Goal: Task Accomplishment & Management: Complete application form

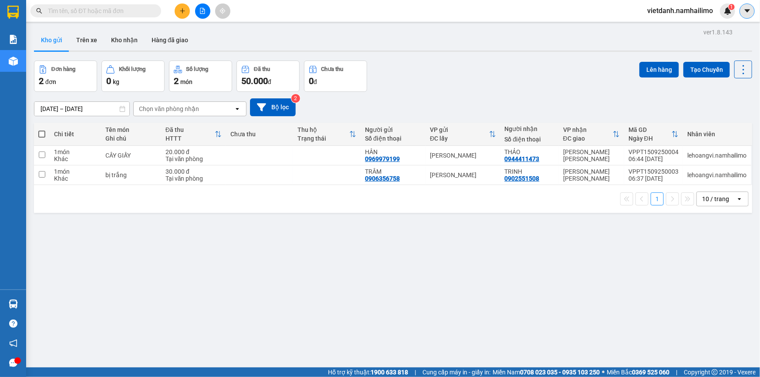
click at [747, 13] on icon "caret-down" at bounding box center [748, 11] width 8 height 8
click at [680, 22] on li "Trợ giúp" at bounding box center [717, 32] width 76 height 21
click at [684, 14] on span "vietdanh.namhailimo" at bounding box center [681, 10] width 80 height 11
click at [666, 28] on span "Đăng xuất" at bounding box center [684, 27] width 61 height 10
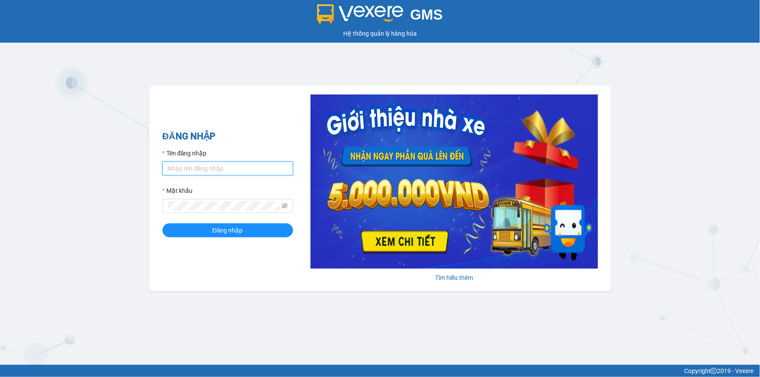
click at [268, 169] on input "Tên đăng nhập" at bounding box center [228, 169] width 131 height 14
click at [163, 224] on button "Đăng nhập" at bounding box center [228, 231] width 131 height 14
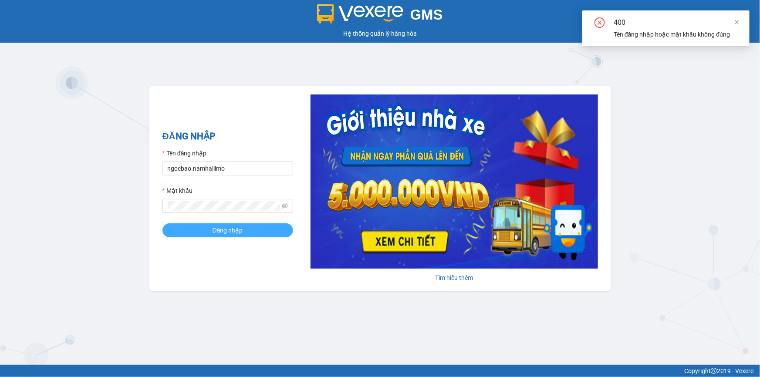
click at [227, 231] on span "Đăng nhập" at bounding box center [228, 231] width 31 height 10
click at [232, 226] on span "Đăng nhập" at bounding box center [228, 231] width 31 height 10
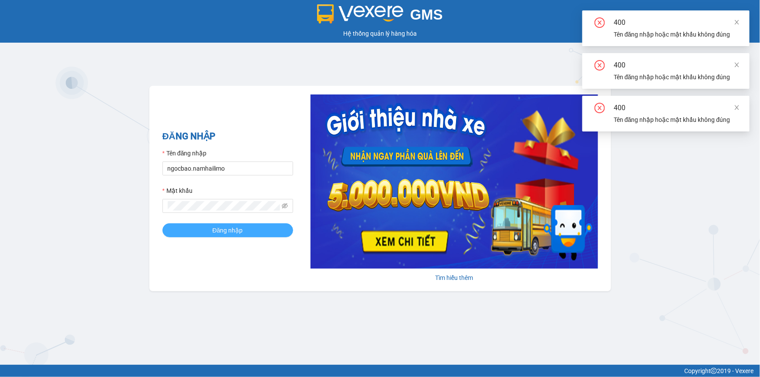
click at [234, 226] on span "Đăng nhập" at bounding box center [228, 231] width 31 height 10
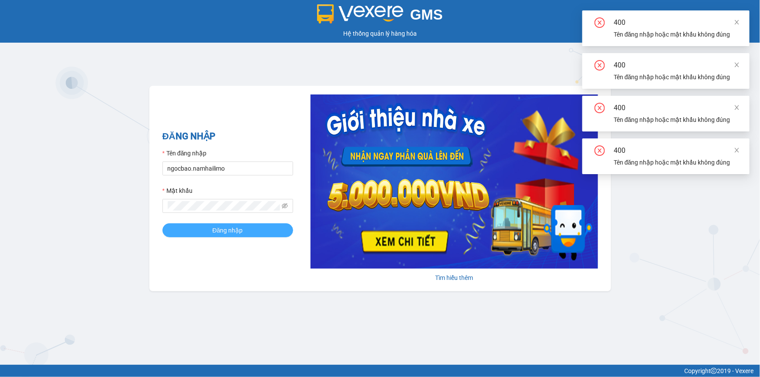
click at [235, 226] on span "Đăng nhập" at bounding box center [228, 231] width 31 height 10
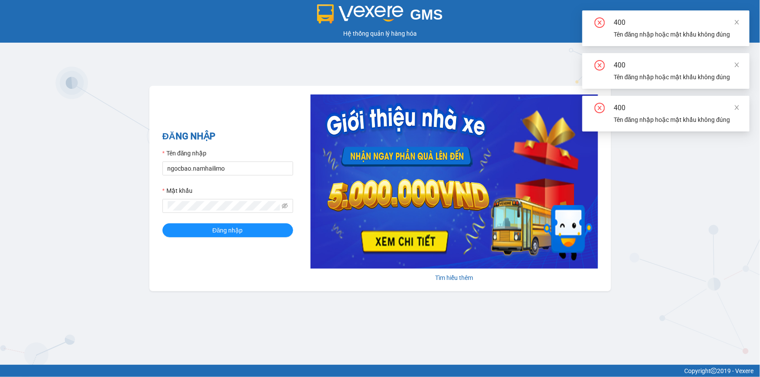
drag, startPoint x: 738, startPoint y: 107, endPoint x: 740, endPoint y: 75, distance: 32.8
click at [737, 104] on span at bounding box center [737, 107] width 6 height 7
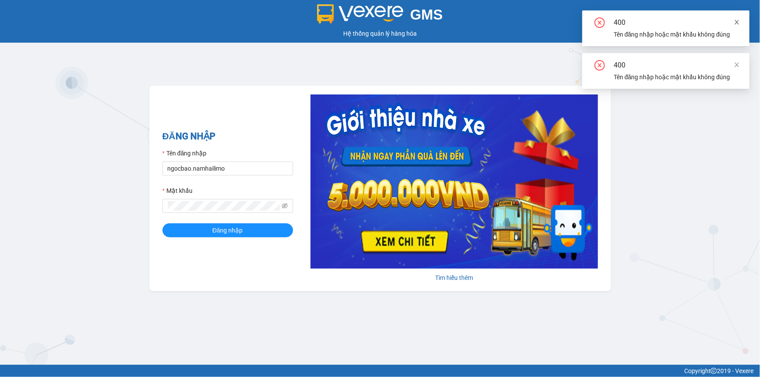
drag, startPoint x: 738, startPoint y: 64, endPoint x: 738, endPoint y: 27, distance: 37.5
click at [738, 63] on icon "close" at bounding box center [737, 65] width 6 height 6
click at [740, 19] on icon "close" at bounding box center [737, 22] width 6 height 6
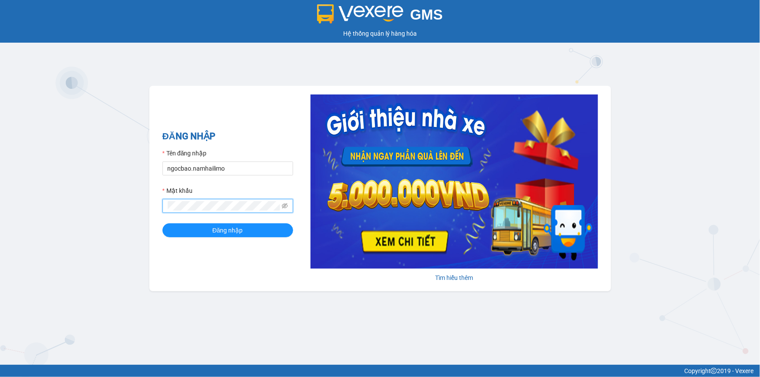
click at [125, 208] on div "GMS Hệ thống quản lý hàng hóa ĐĂNG NHẬP Tên đăng nhập ngocbao.[PERSON_NAME] khẩ…" at bounding box center [380, 182] width 760 height 365
click at [163, 224] on button "Đăng nhập" at bounding box center [228, 231] width 131 height 14
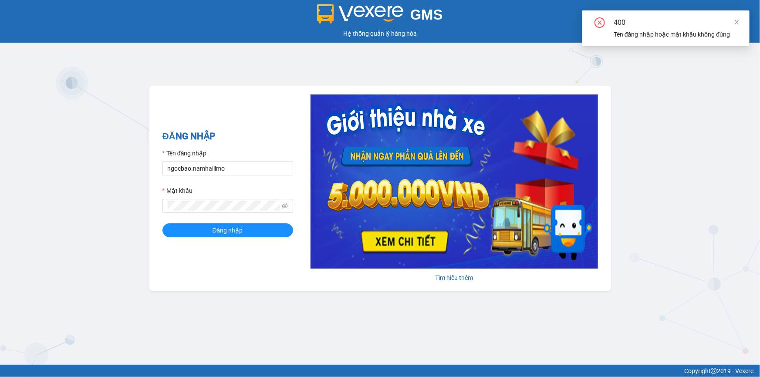
drag, startPoint x: 739, startPoint y: 22, endPoint x: 667, endPoint y: 35, distance: 73.1
click at [738, 22] on icon "close" at bounding box center [737, 22] width 6 height 6
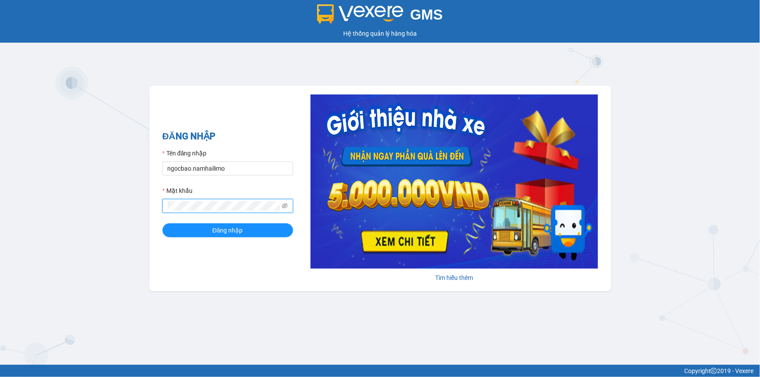
click at [119, 201] on div "GMS Hệ thống quản lý hàng hóa ĐĂNG NHẬP Tên đăng nhập ngocbao.[PERSON_NAME] khẩ…" at bounding box center [380, 182] width 760 height 365
click at [233, 171] on input "ngocbao.namhailimo" at bounding box center [228, 169] width 131 height 14
click at [137, 200] on div "GMS Hệ thống quản lý hàng hóa ĐĂNG NHẬP Tên đăng nhập ngocbao.namhailimoA Mật k…" at bounding box center [380, 182] width 760 height 365
click at [231, 169] on input "ngocbao.namhailimoA" at bounding box center [228, 169] width 131 height 14
type input "ngocbao.namhailimo"
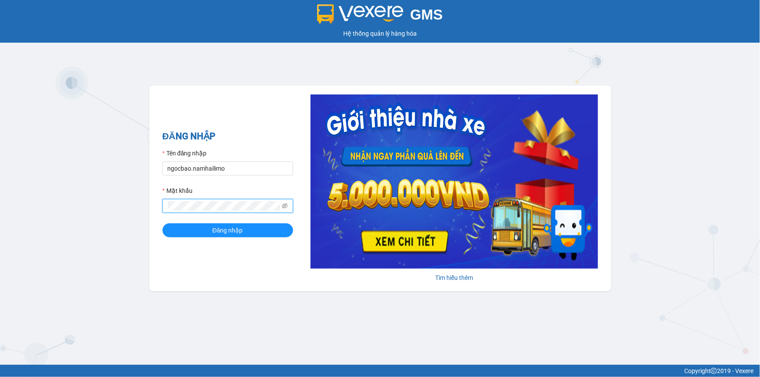
click at [156, 208] on div "ĐĂNG NHẬP Tên đăng nhập ngocbao.[PERSON_NAME] khẩu Đăng nhập Tìm hiểu thêm" at bounding box center [380, 189] width 462 height 206
click at [163, 224] on button "Đăng nhập" at bounding box center [228, 231] width 131 height 14
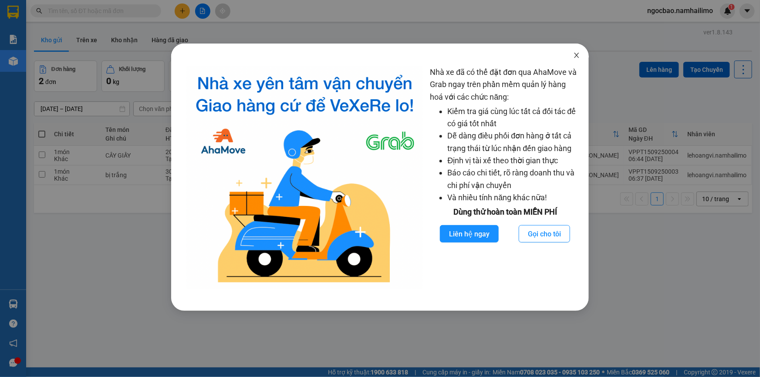
click at [577, 56] on icon "close" at bounding box center [577, 55] width 5 height 5
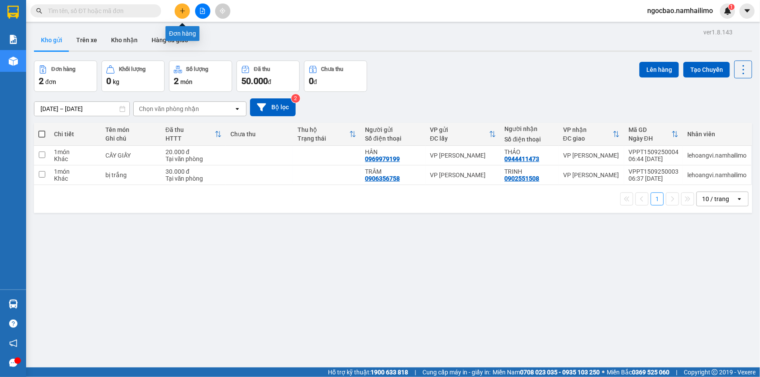
click at [182, 4] on button at bounding box center [182, 10] width 15 height 15
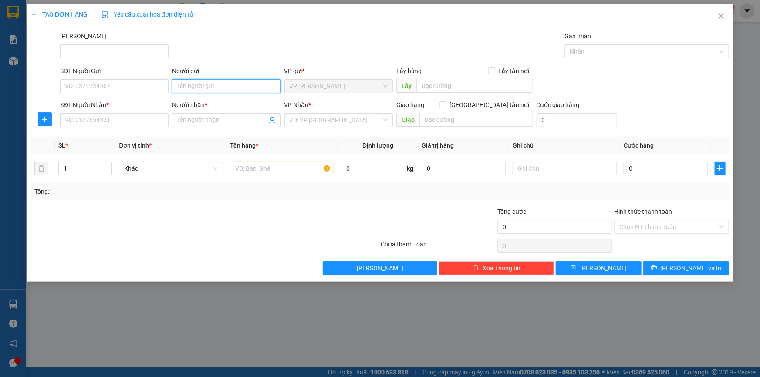
drag, startPoint x: 199, startPoint y: 88, endPoint x: 204, endPoint y: 86, distance: 5.7
click at [199, 88] on input "Người gửi" at bounding box center [226, 86] width 109 height 14
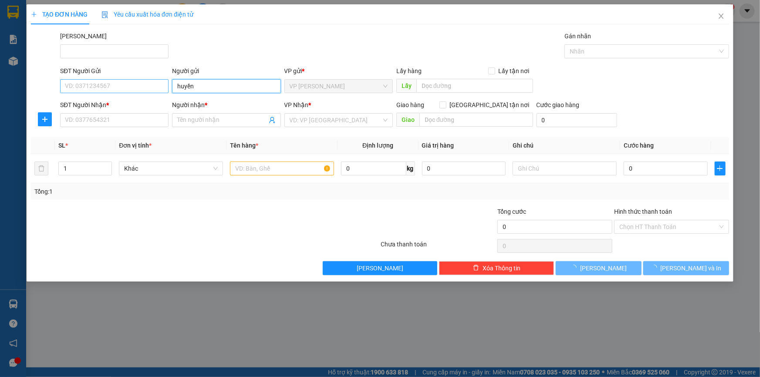
type input "huyền"
click at [153, 88] on input "SĐT Người Gửi" at bounding box center [114, 86] width 109 height 14
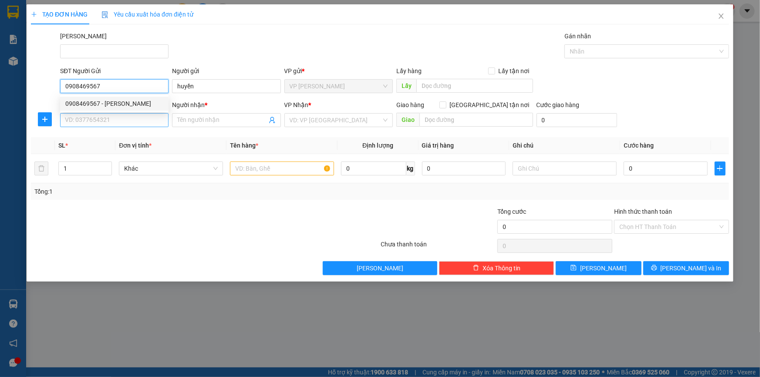
type input "0908469567"
click at [129, 119] on input "SĐT Người Nhận *" at bounding box center [114, 120] width 109 height 14
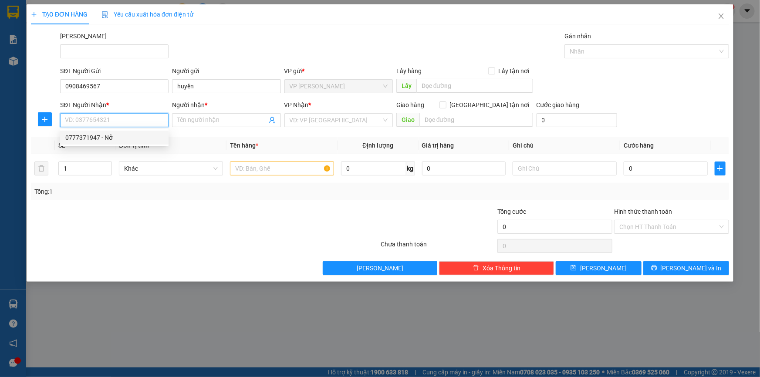
click at [151, 138] on div "0777371947 - Nở" at bounding box center [114, 138] width 98 height 10
type input "0777371947"
type input "Nở"
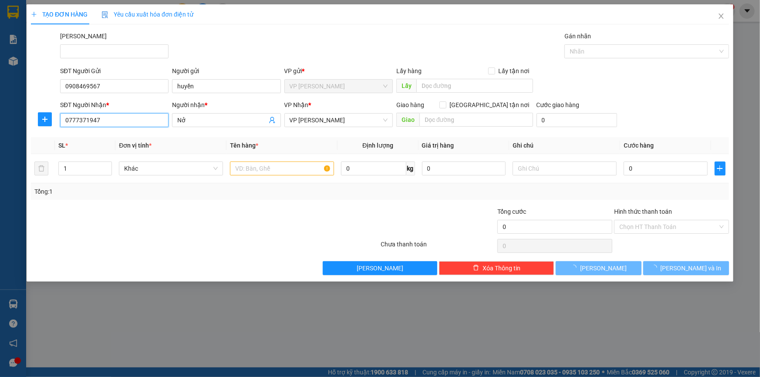
type input "30.000"
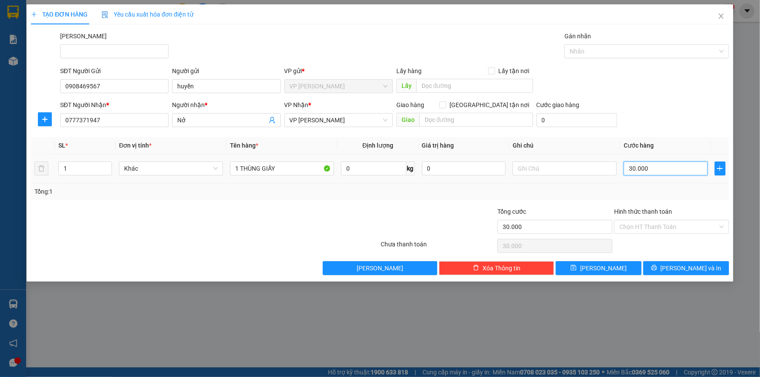
type input "0"
type input "40"
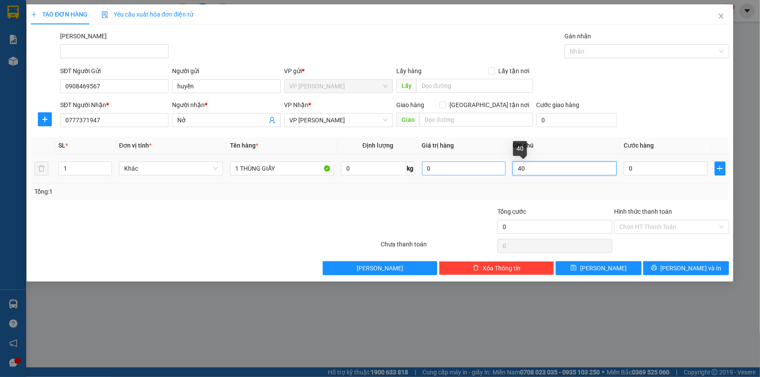
drag, startPoint x: 529, startPoint y: 169, endPoint x: 483, endPoint y: 168, distance: 45.3
click at [492, 169] on tr "1 Khác 1 THÙNG GIẤY 0 kg 0 40 0" at bounding box center [380, 168] width 699 height 29
click at [652, 166] on input "0" at bounding box center [666, 169] width 84 height 14
type input "4"
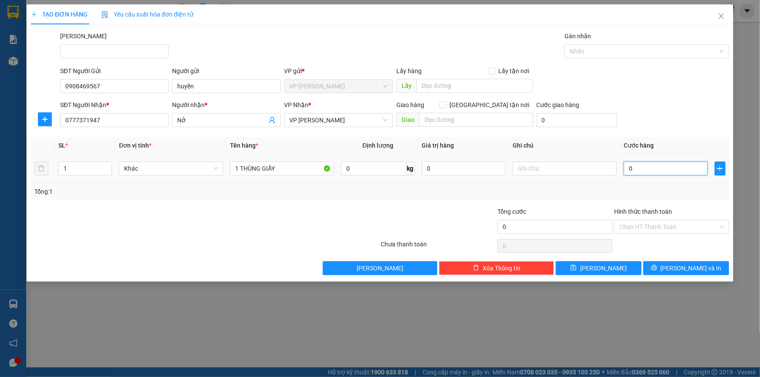
type input "4"
type input "40"
type input "40.000"
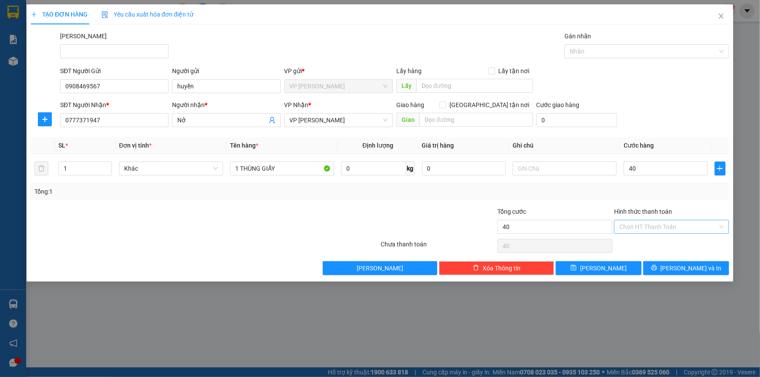
type input "40.000"
click at [683, 226] on input "Hình thức thanh toán" at bounding box center [669, 227] width 98 height 13
click at [678, 244] on div "Tại văn phòng" at bounding box center [672, 244] width 105 height 10
type input "0"
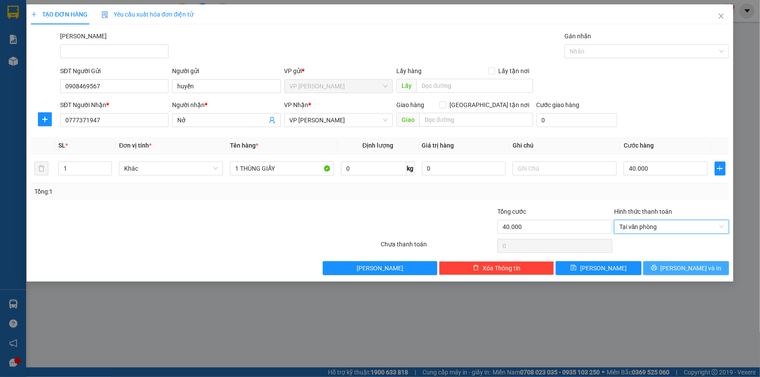
click at [675, 272] on button "[PERSON_NAME] và In" at bounding box center [687, 268] width 86 height 14
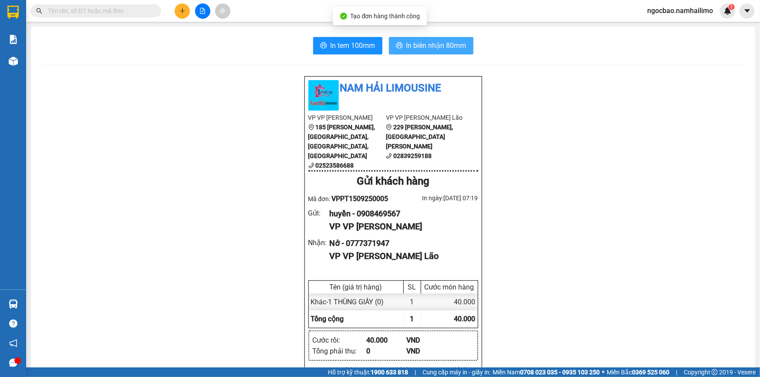
click at [428, 47] on span "In biên nhận 80mm" at bounding box center [437, 45] width 60 height 11
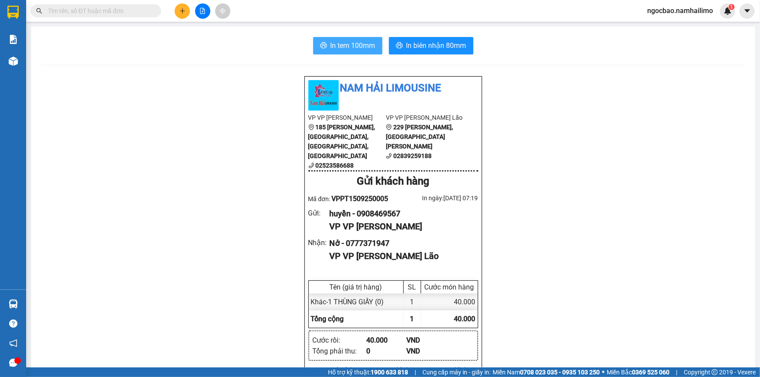
drag, startPoint x: 343, startPoint y: 49, endPoint x: 343, endPoint y: 44, distance: 5.2
click at [343, 48] on span "In tem 100mm" at bounding box center [353, 45] width 45 height 11
click at [182, 11] on icon "plus" at bounding box center [183, 11] width 6 height 6
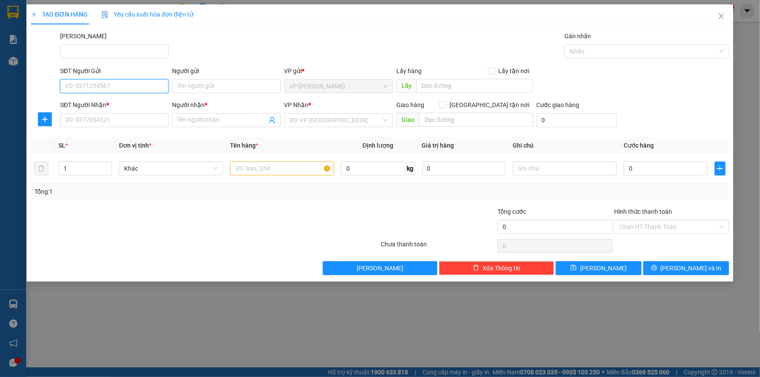
click at [130, 90] on input "SĐT Người Gửi" at bounding box center [114, 86] width 109 height 14
click at [217, 87] on input "Người gửi" at bounding box center [226, 86] width 109 height 14
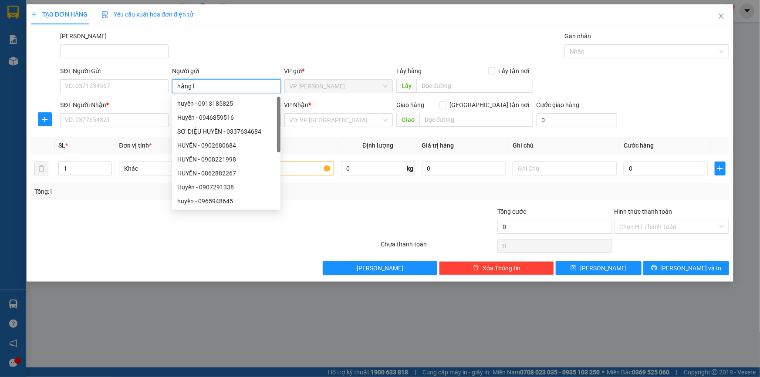
type input "hằng lo"
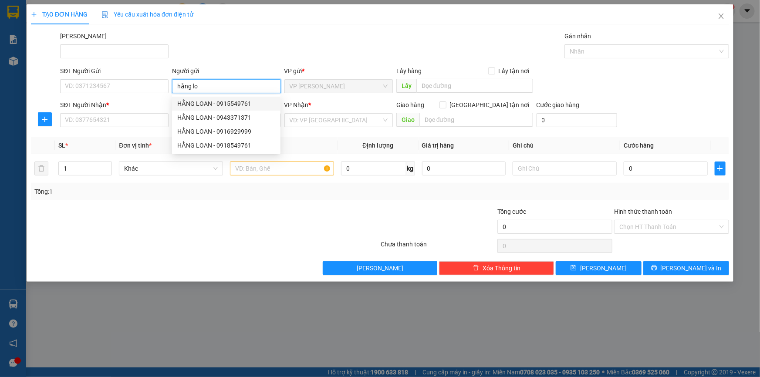
click at [187, 104] on div "HẰNG LOAN - 0915549761" at bounding box center [226, 104] width 98 height 10
type input "0915549761"
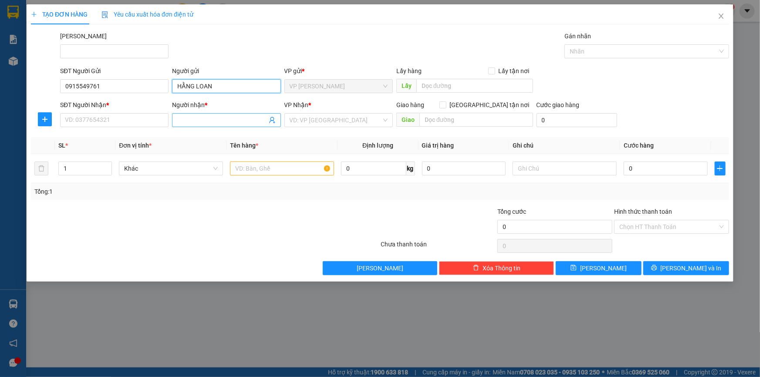
type input "HẰNG LOAN"
click at [187, 119] on input "Người nhận *" at bounding box center [221, 120] width 89 height 10
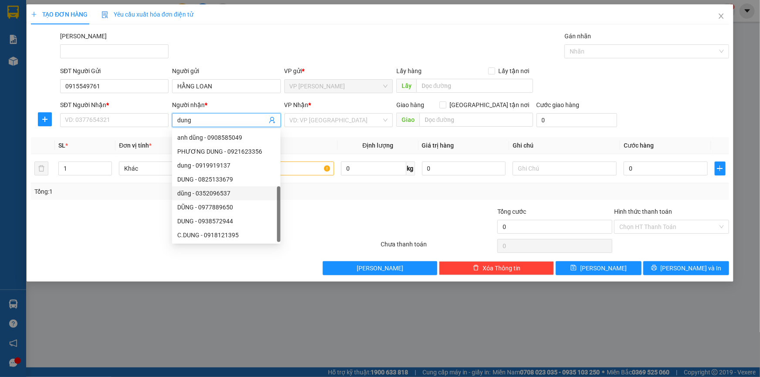
scroll to position [27, 0]
type input "dung"
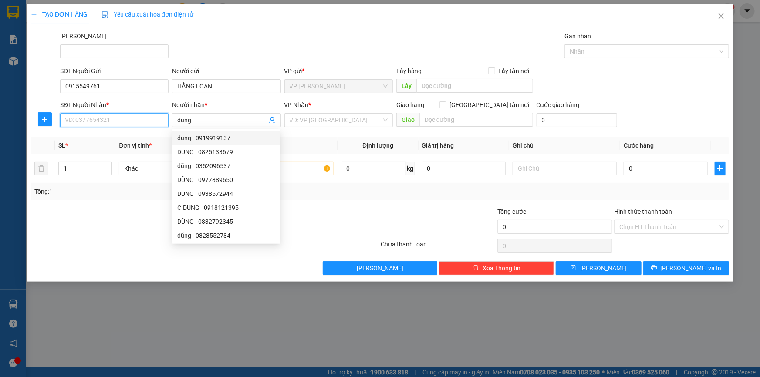
click at [143, 119] on input "SĐT Người Nhận *" at bounding box center [114, 120] width 109 height 14
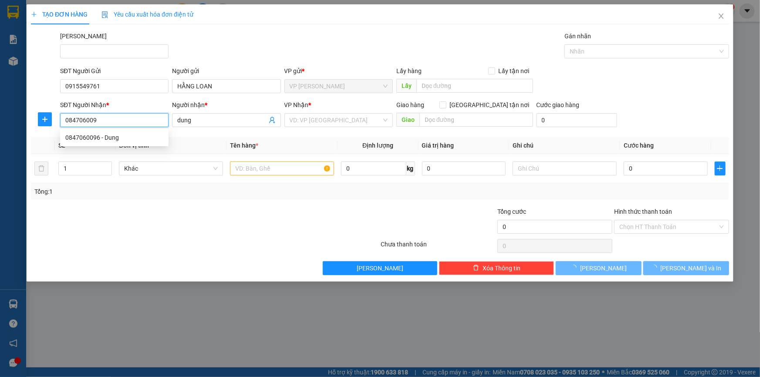
type input "0847060096"
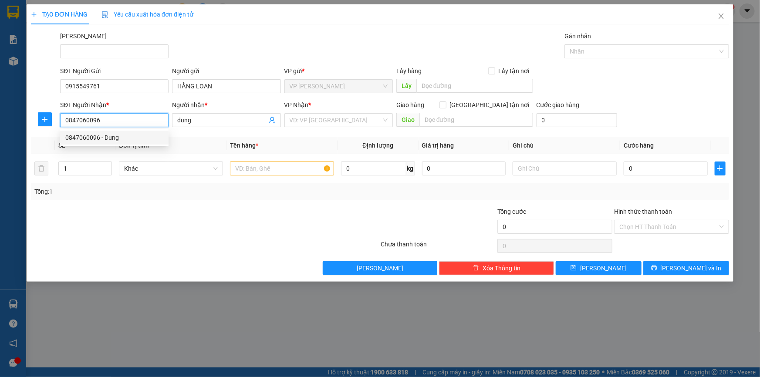
click at [145, 136] on div "0847060096 - Dung" at bounding box center [114, 138] width 98 height 10
type input "Dung"
type input "40.000"
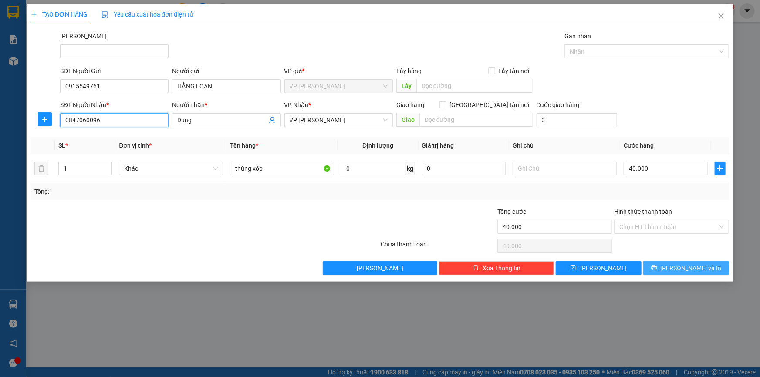
type input "0847060096"
click at [688, 267] on span "[PERSON_NAME] và In" at bounding box center [691, 269] width 61 height 10
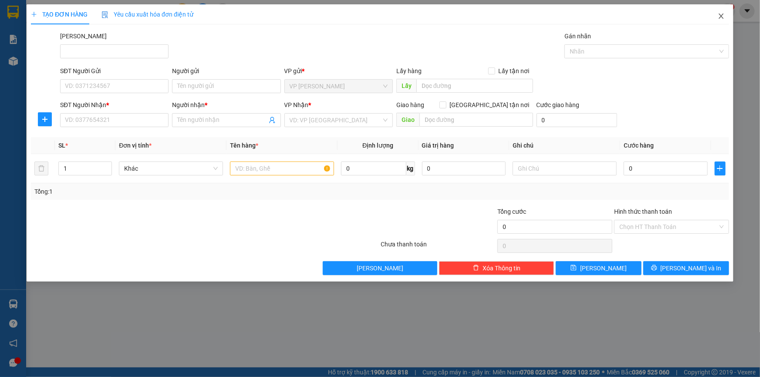
click at [722, 17] on icon "close" at bounding box center [721, 16] width 5 height 5
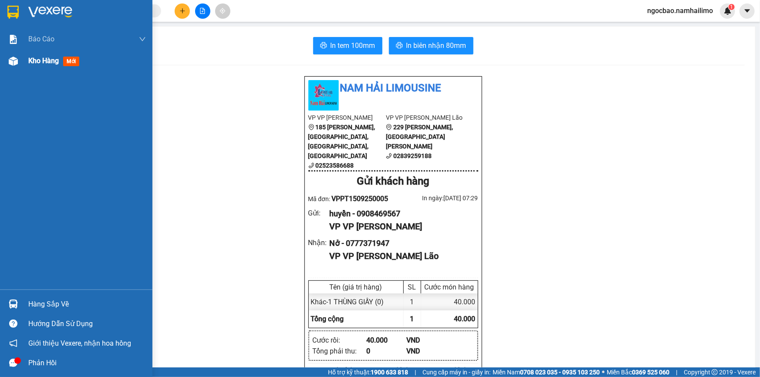
drag, startPoint x: 36, startPoint y: 63, endPoint x: 37, endPoint y: 59, distance: 4.4
click at [37, 61] on span "Kho hàng" at bounding box center [43, 61] width 31 height 8
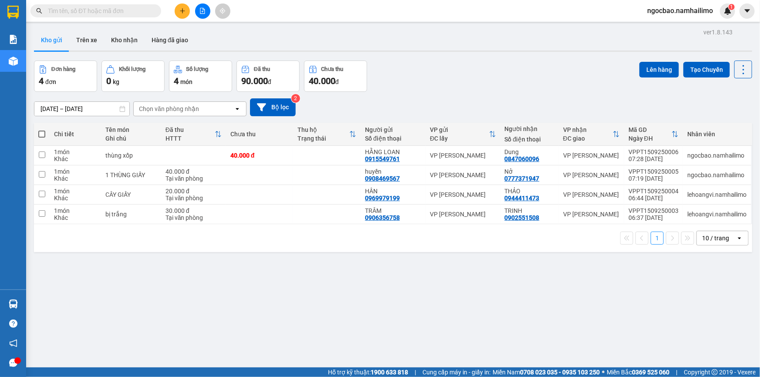
drag, startPoint x: 52, startPoint y: 41, endPoint x: 54, endPoint y: 36, distance: 5.0
click at [52, 41] on button "Kho gửi" at bounding box center [51, 40] width 35 height 21
click at [681, 153] on icon at bounding box center [684, 156] width 6 height 6
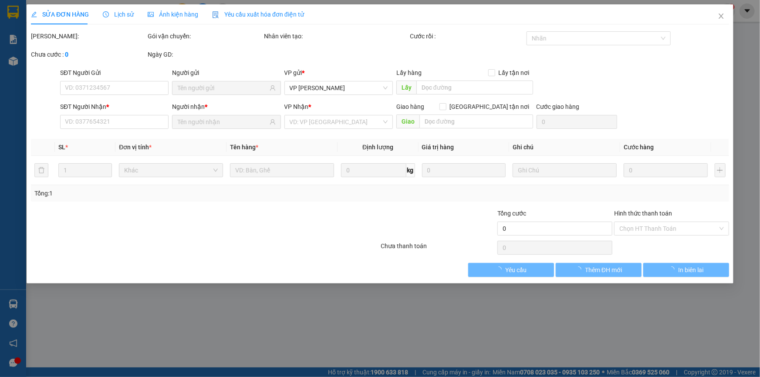
type input "0915549761"
type input "0847060096"
type input "40.000"
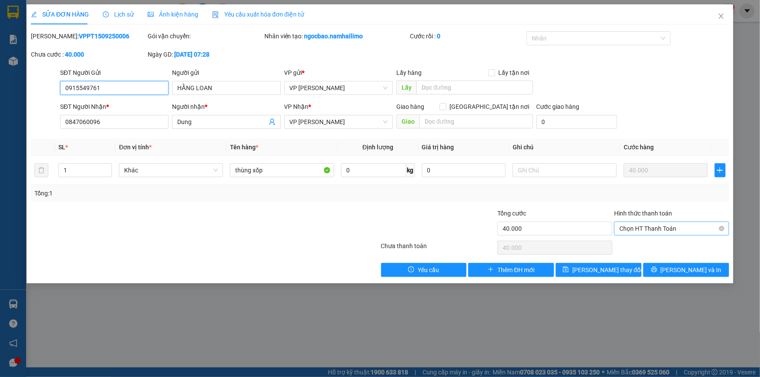
click at [681, 229] on span "Chọn HT Thanh Toán" at bounding box center [672, 228] width 105 height 13
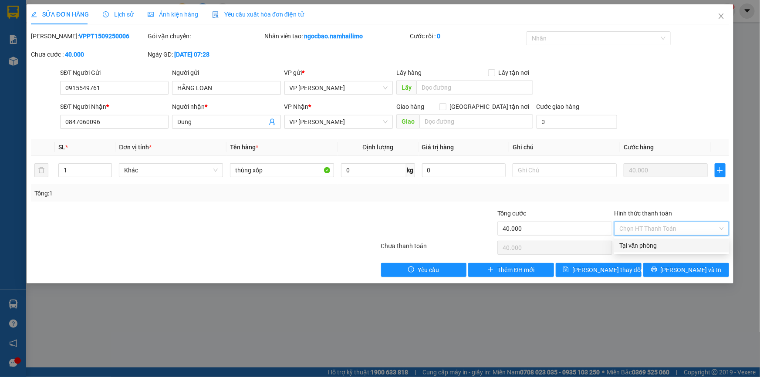
drag, startPoint x: 669, startPoint y: 244, endPoint x: 667, endPoint y: 255, distance: 11.0
click at [668, 245] on div "Tại văn phòng" at bounding box center [672, 246] width 105 height 10
type input "0"
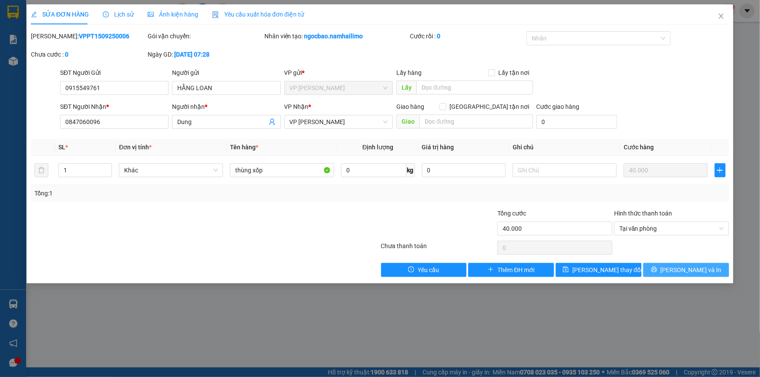
click at [658, 272] on icon "printer" at bounding box center [655, 270] width 6 height 6
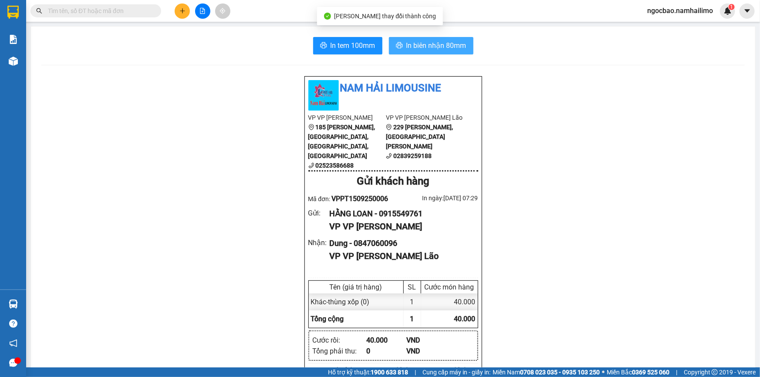
click at [421, 48] on span "In biên nhận 80mm" at bounding box center [437, 45] width 60 height 11
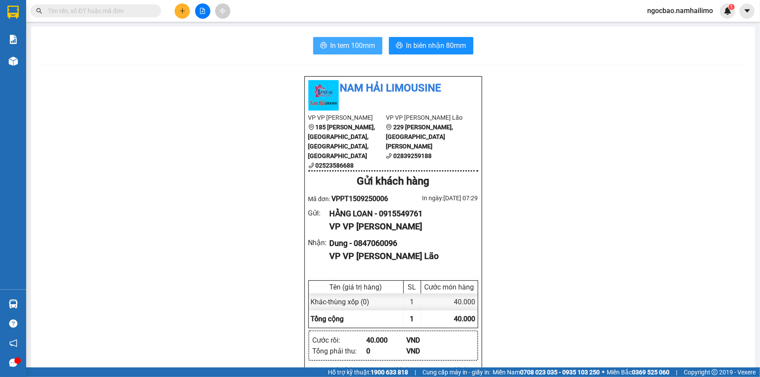
drag, startPoint x: 361, startPoint y: 47, endPoint x: 376, endPoint y: 44, distance: 14.6
click at [372, 47] on span "In tem 100mm" at bounding box center [353, 45] width 45 height 11
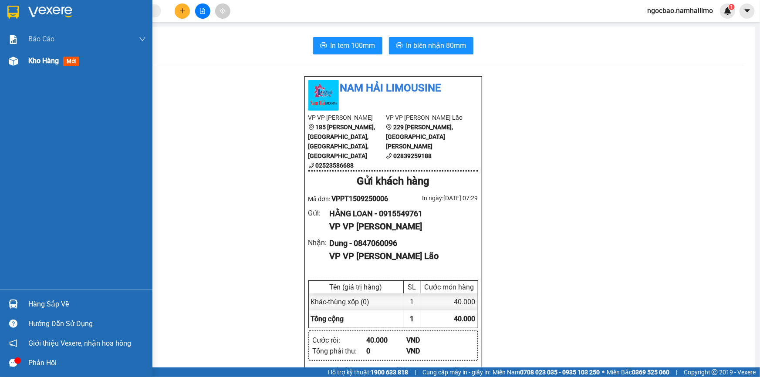
click at [47, 62] on span "Kho hàng" at bounding box center [43, 61] width 31 height 8
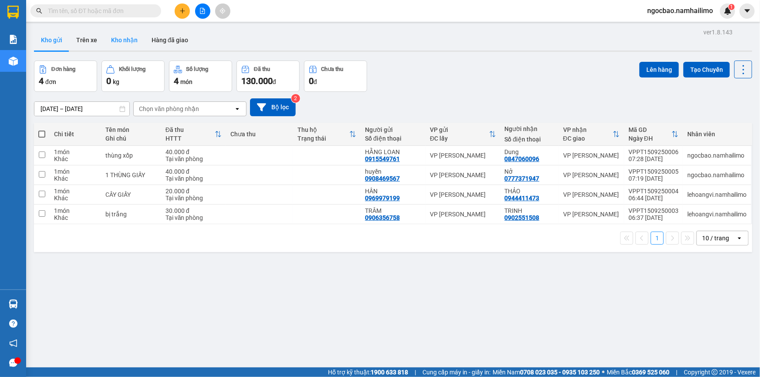
click at [130, 41] on button "Kho nhận" at bounding box center [124, 40] width 41 height 21
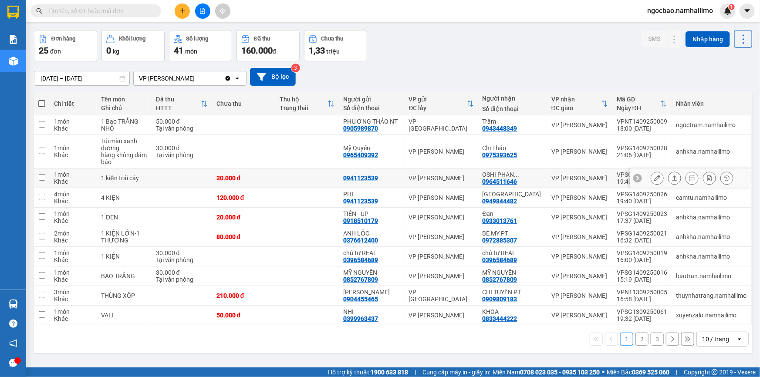
scroll to position [40, 0]
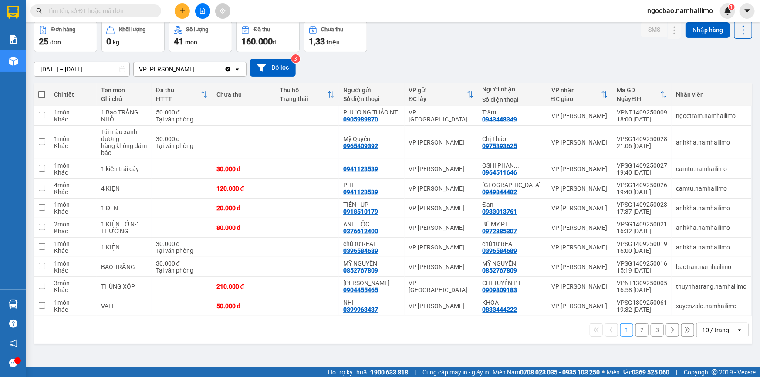
click at [637, 331] on button "2" at bounding box center [642, 330] width 13 height 13
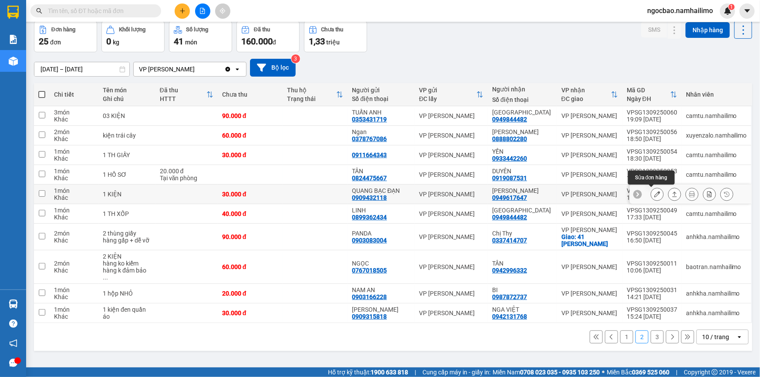
click at [655, 194] on icon at bounding box center [658, 194] width 6 height 6
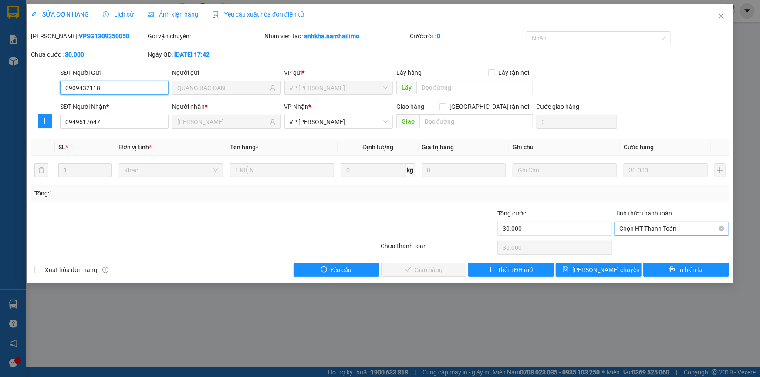
click at [653, 229] on span "Chọn HT Thanh Toán" at bounding box center [672, 228] width 105 height 13
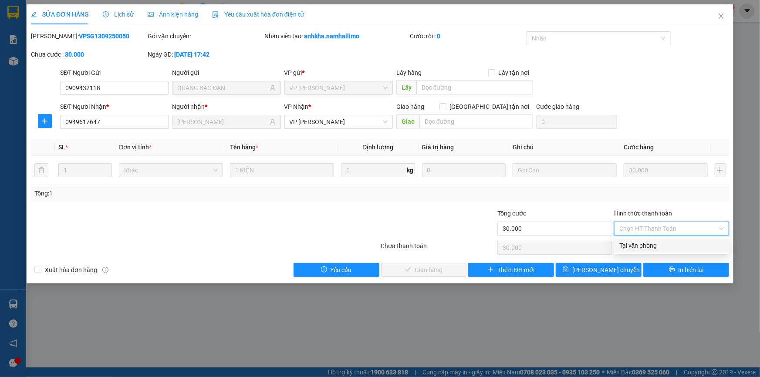
click at [638, 244] on div "Tại văn phòng" at bounding box center [672, 246] width 105 height 10
type input "0"
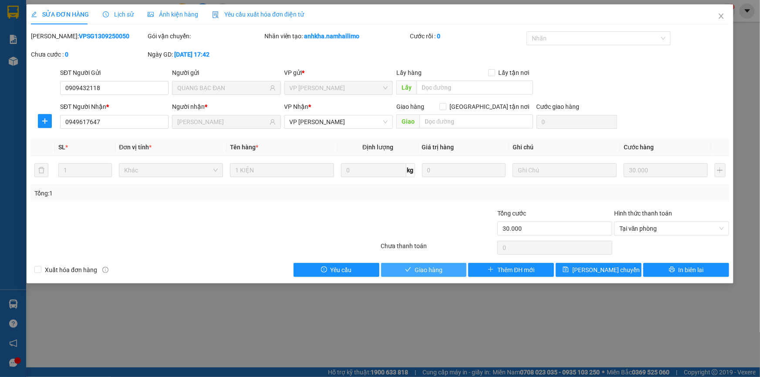
click at [429, 272] on span "Giao hàng" at bounding box center [429, 270] width 28 height 10
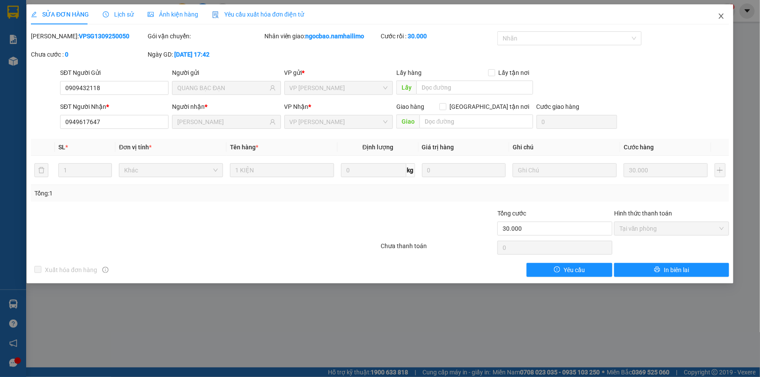
click at [722, 17] on icon "close" at bounding box center [721, 16] width 5 height 5
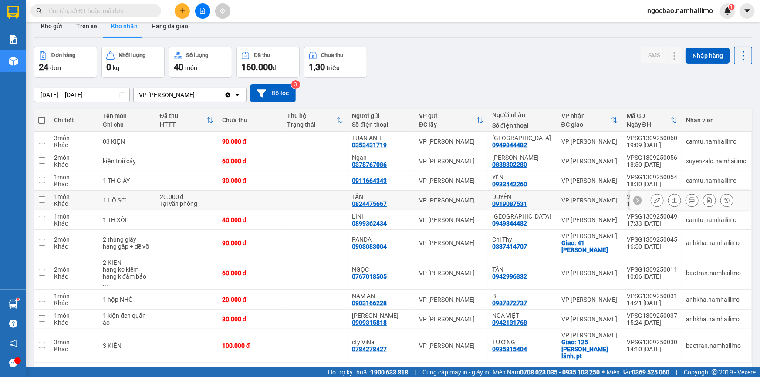
scroll to position [39, 0]
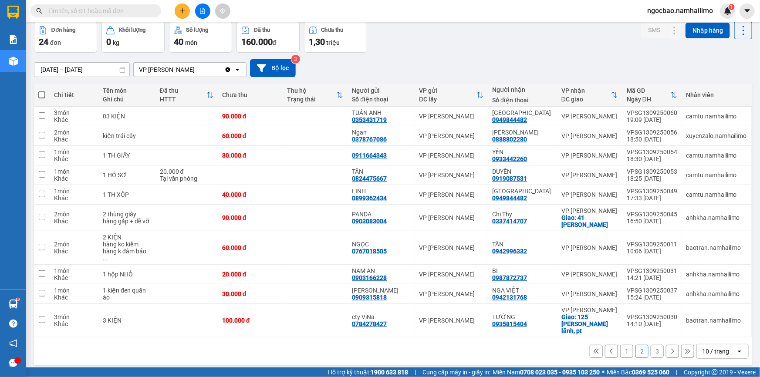
click at [622, 345] on button "1" at bounding box center [627, 351] width 13 height 13
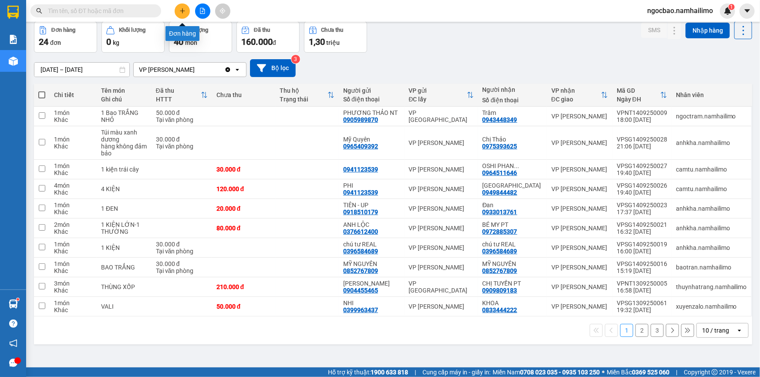
click at [183, 12] on icon "plus" at bounding box center [183, 11] width 6 height 6
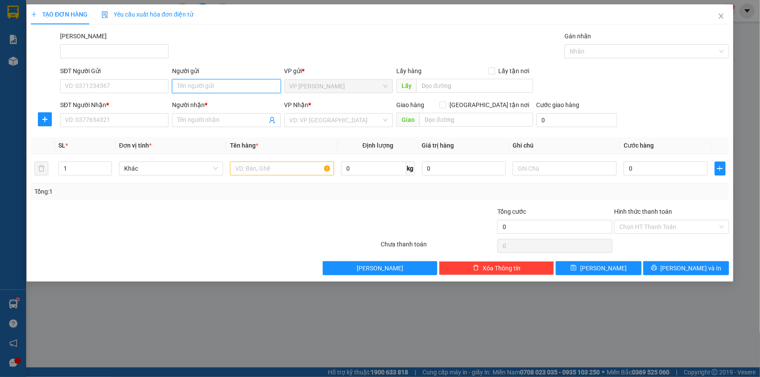
click at [204, 87] on input "Người gửi" at bounding box center [226, 86] width 109 height 14
drag, startPoint x: 194, startPoint y: 87, endPoint x: 200, endPoint y: 81, distance: 8.3
click at [196, 87] on input "Người gửi" at bounding box center [226, 86] width 109 height 14
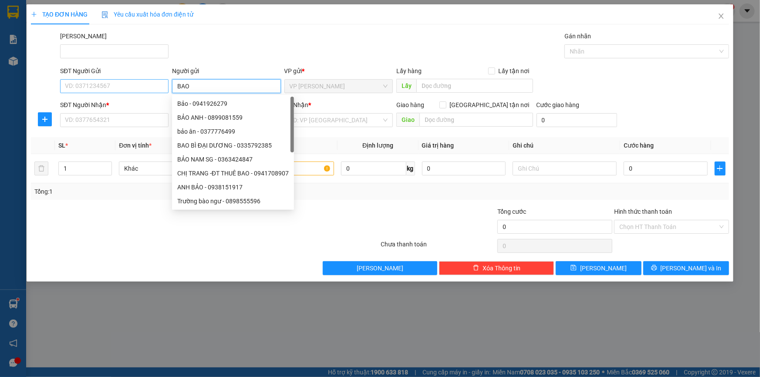
type input "BAO"
click at [152, 83] on input "SĐT Người Gửi" at bounding box center [114, 86] width 109 height 14
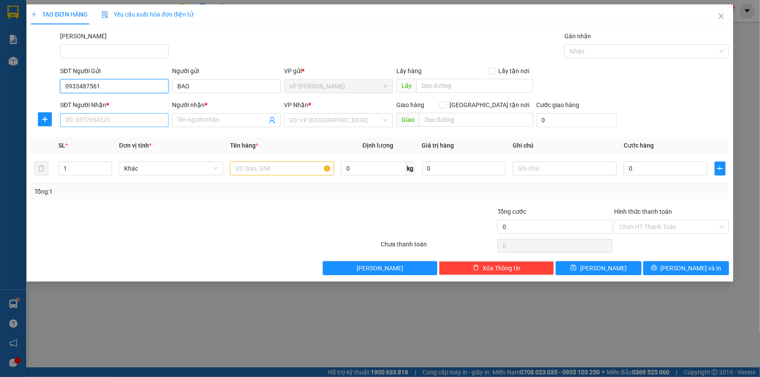
type input "0933487561"
click at [130, 122] on input "SĐT Người Nhận *" at bounding box center [114, 120] width 109 height 14
type input "0947987755"
click at [198, 120] on input "Người nhận *" at bounding box center [221, 120] width 89 height 10
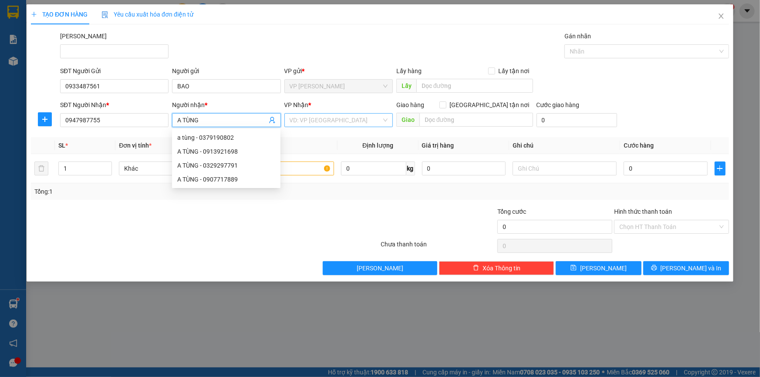
type input "A TÙNG"
drag, startPoint x: 336, startPoint y: 118, endPoint x: 329, endPoint y: 120, distance: 7.4
click at [334, 120] on input "search" at bounding box center [336, 120] width 92 height 13
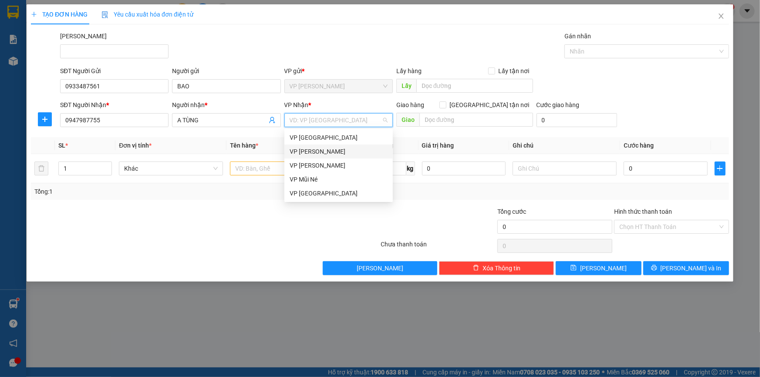
click at [314, 149] on div "VP [PERSON_NAME]" at bounding box center [339, 152] width 98 height 10
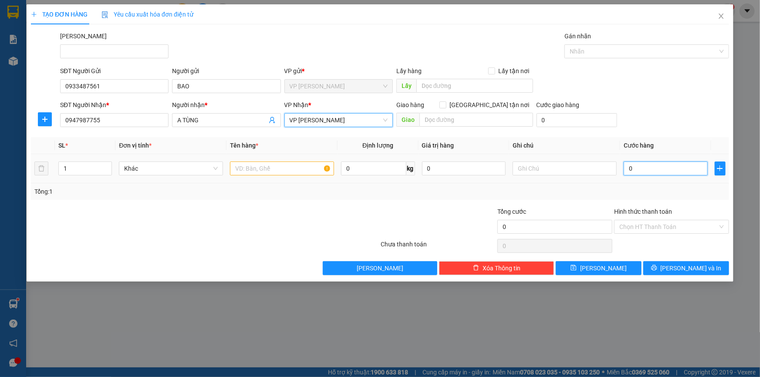
click at [648, 168] on input "0" at bounding box center [666, 169] width 84 height 14
type input "6"
type input "60"
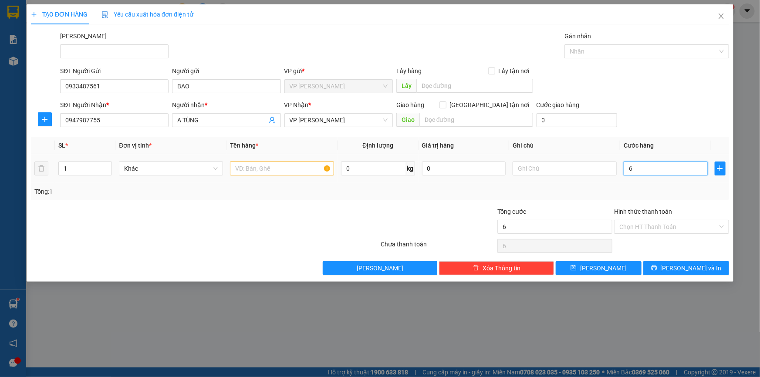
type input "60"
type input "60.000"
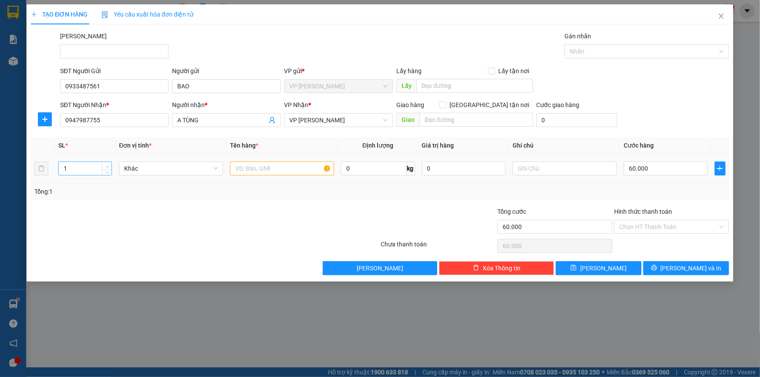
click at [108, 166] on icon "up" at bounding box center [107, 166] width 3 height 3
drag, startPoint x: 72, startPoint y: 166, endPoint x: 60, endPoint y: 170, distance: 12.7
click at [60, 170] on input "1" at bounding box center [85, 168] width 53 height 13
click at [305, 170] on input "text" at bounding box center [282, 169] width 104 height 14
type input "2 THÙNG XỐP"
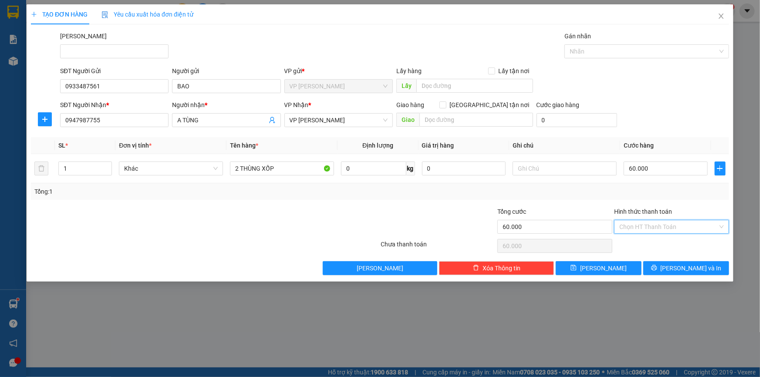
click at [645, 228] on input "Hình thức thanh toán" at bounding box center [669, 227] width 98 height 13
drag, startPoint x: 641, startPoint y: 243, endPoint x: 658, endPoint y: 259, distance: 23.1
click at [642, 243] on div "Tại văn phòng" at bounding box center [672, 244] width 105 height 10
type input "0"
click at [672, 272] on button "[PERSON_NAME] và In" at bounding box center [687, 268] width 86 height 14
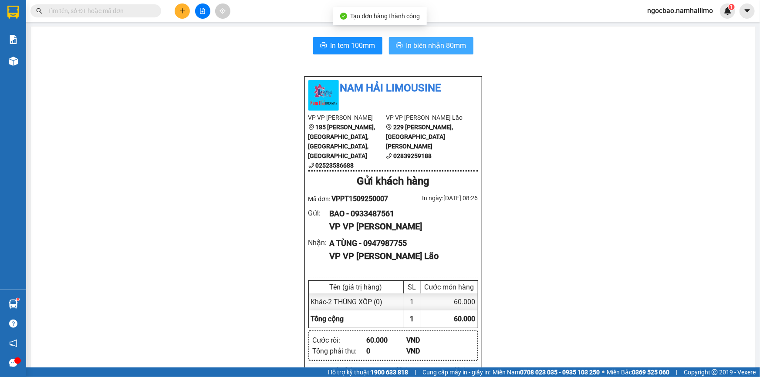
click at [435, 48] on span "In biên nhận 80mm" at bounding box center [437, 45] width 60 height 11
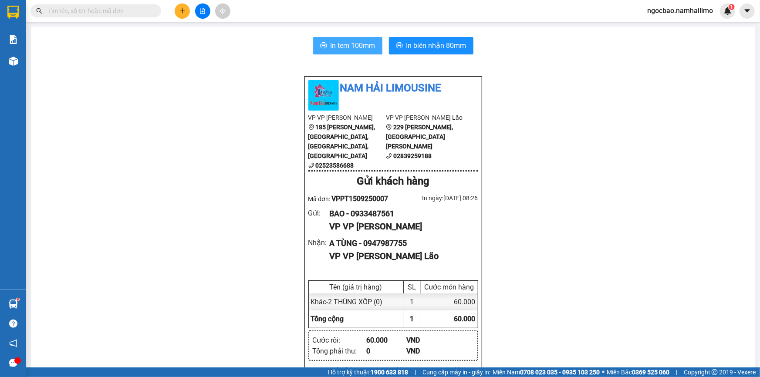
click at [369, 45] on span "In tem 100mm" at bounding box center [353, 45] width 45 height 11
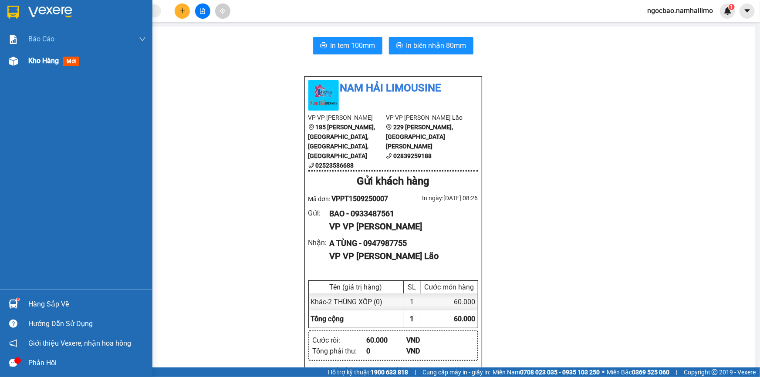
click at [39, 61] on span "Kho hàng" at bounding box center [43, 61] width 31 height 8
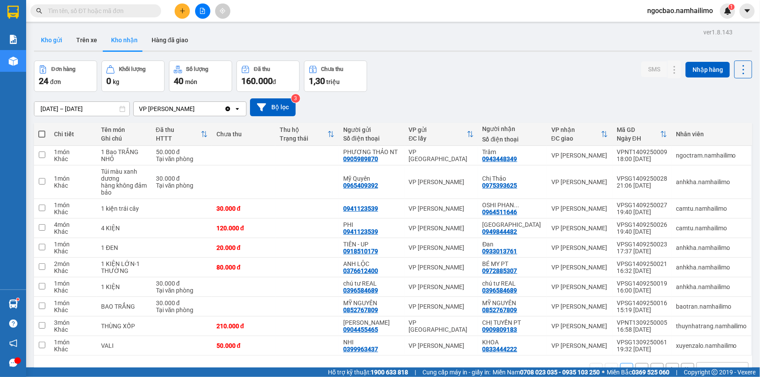
click at [56, 37] on button "Kho gửi" at bounding box center [51, 40] width 35 height 21
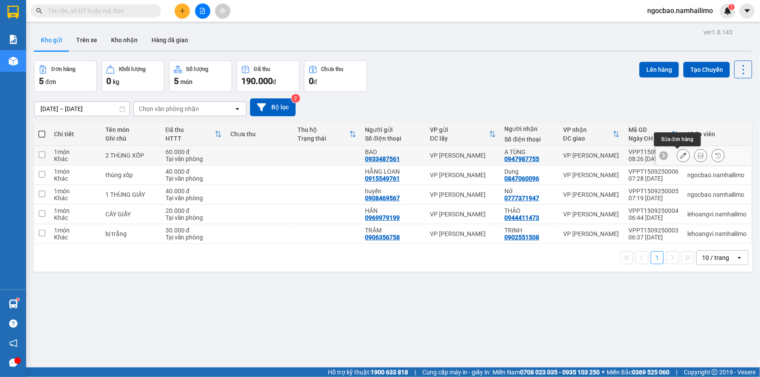
click at [681, 154] on icon at bounding box center [684, 156] width 6 height 6
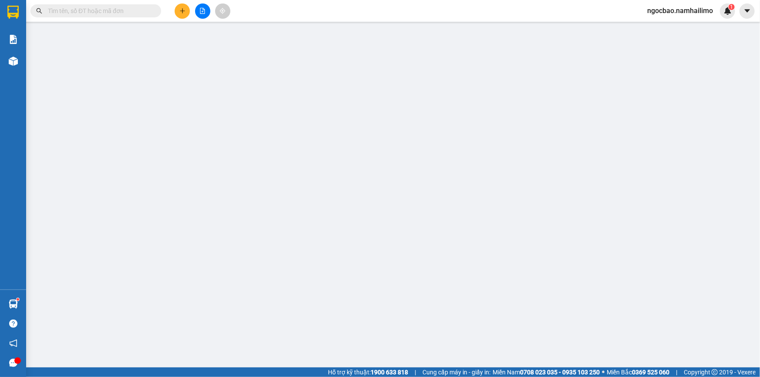
type input "0933487561"
type input "0947987755"
type input "60.000"
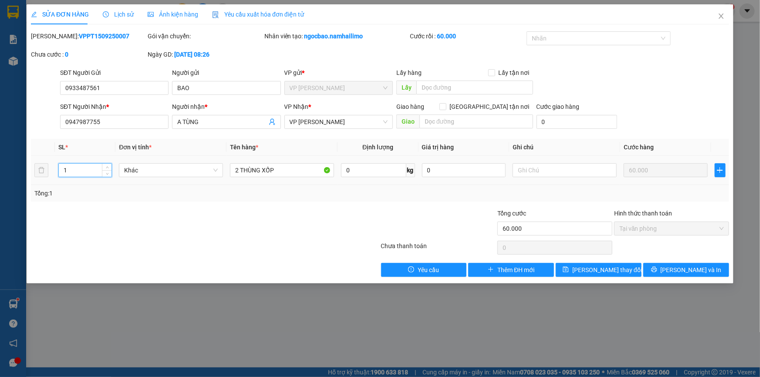
click at [68, 171] on input "1" at bounding box center [85, 170] width 53 height 13
type input "2"
click at [667, 269] on button "[PERSON_NAME] và In" at bounding box center [687, 270] width 86 height 14
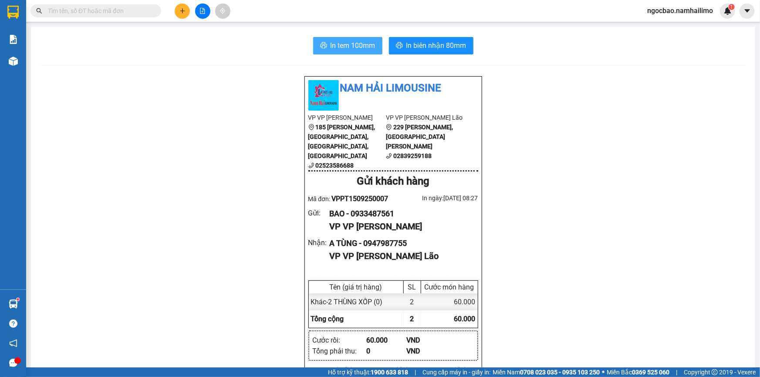
click at [350, 46] on span "In tem 100mm" at bounding box center [353, 45] width 45 height 11
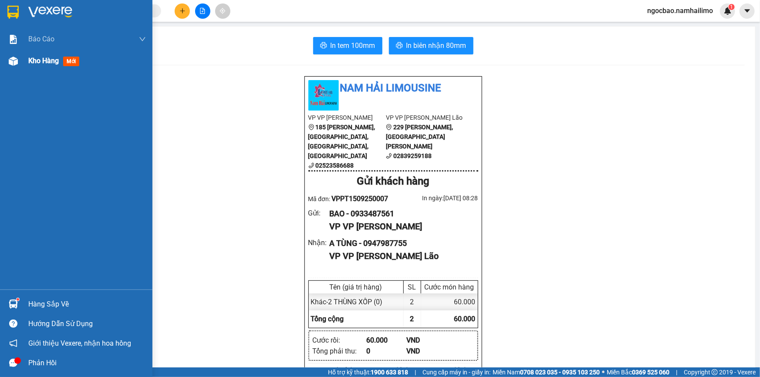
click at [32, 61] on span "Kho hàng" at bounding box center [43, 61] width 31 height 8
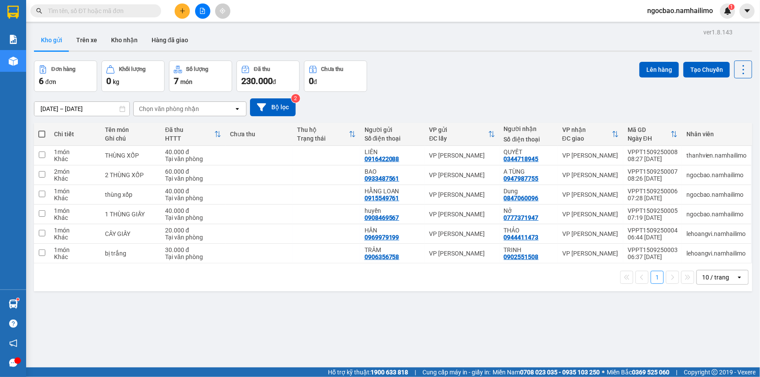
drag, startPoint x: 121, startPoint y: 41, endPoint x: 149, endPoint y: 61, distance: 34.3
click at [121, 43] on button "Kho nhận" at bounding box center [124, 40] width 41 height 21
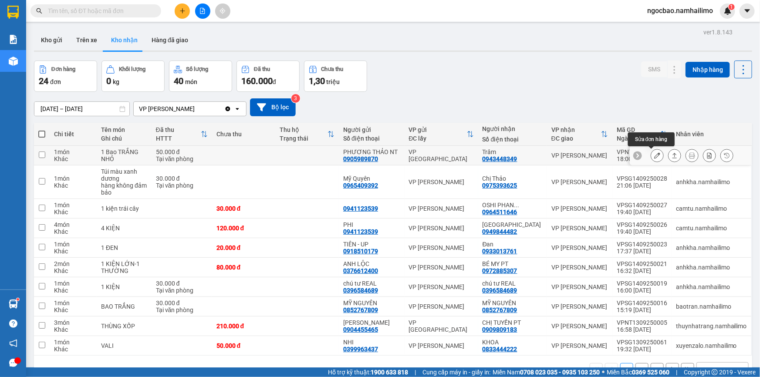
click at [655, 155] on icon at bounding box center [658, 156] width 6 height 6
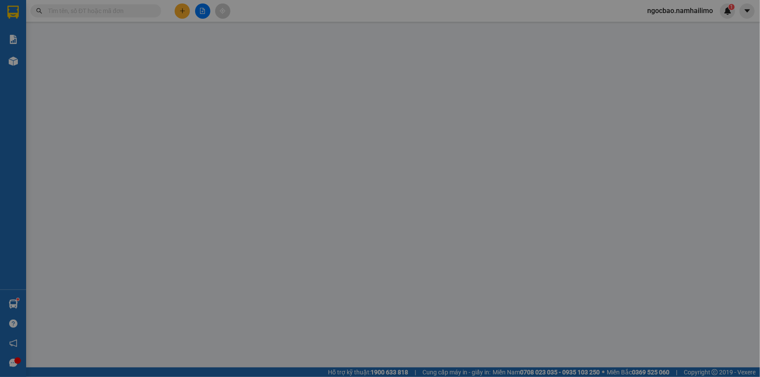
type input "0905989870"
type input "PHƯƠNG THẢO NT"
type input "0943448349"
type input "Trâm"
type input "50.000"
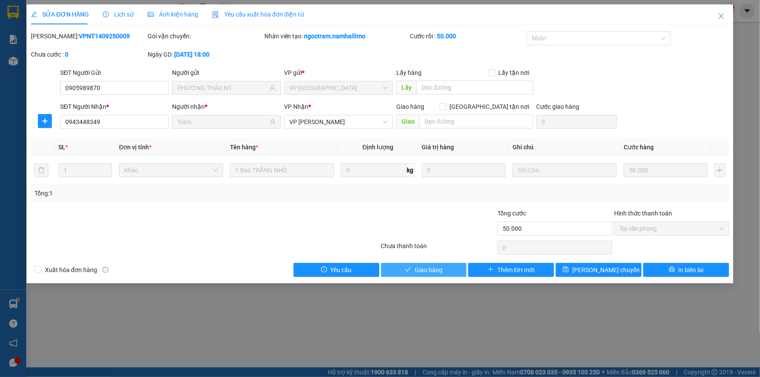
click at [446, 270] on button "Giao hàng" at bounding box center [424, 270] width 86 height 14
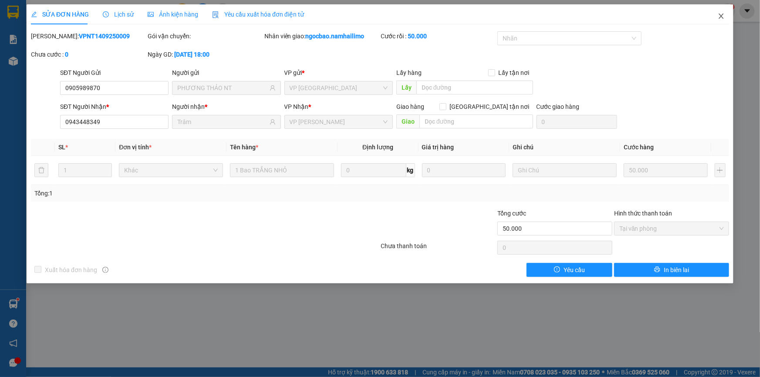
click at [723, 17] on icon "close" at bounding box center [721, 16] width 7 height 7
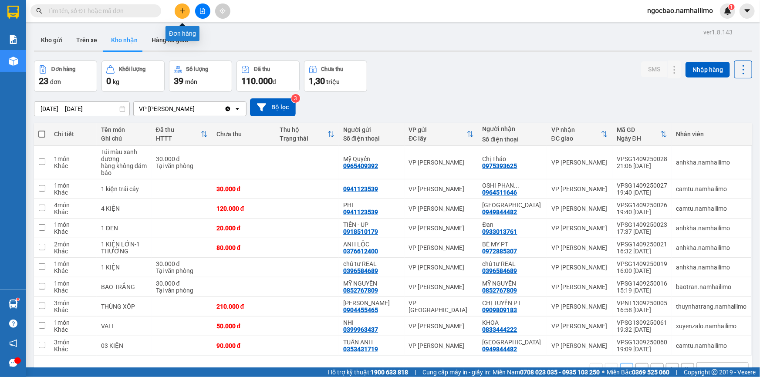
click at [184, 11] on icon "plus" at bounding box center [183, 11] width 6 height 6
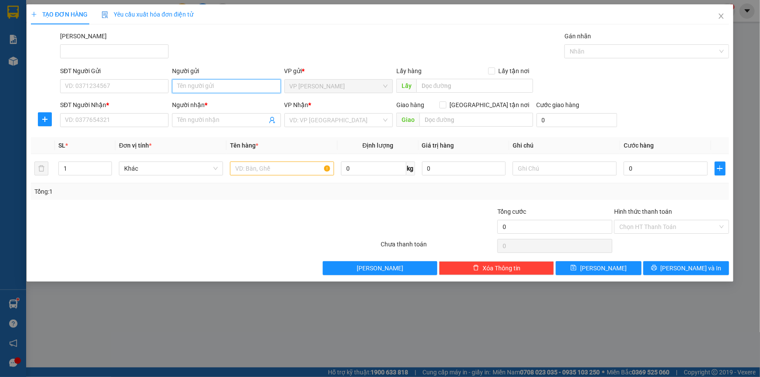
click at [211, 88] on input "Người gửi" at bounding box center [226, 86] width 109 height 14
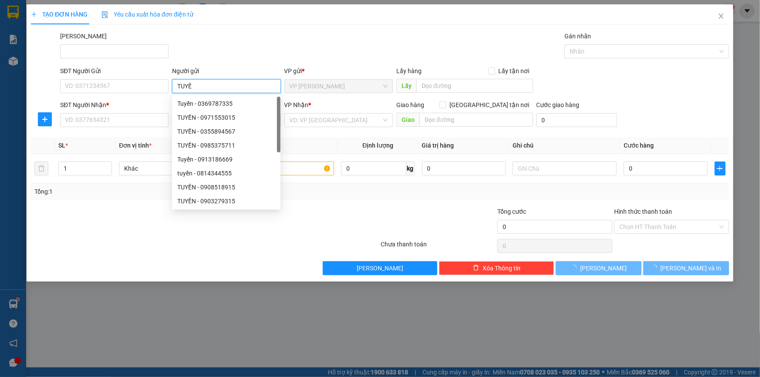
type input "TUYẾN"
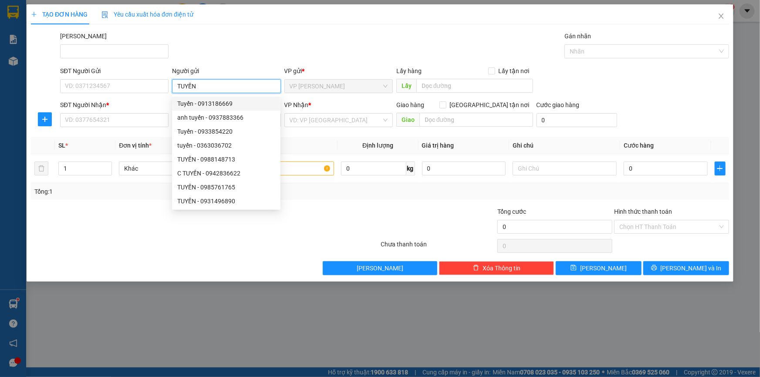
click at [230, 104] on div "Tuyến - 0913186669" at bounding box center [226, 104] width 98 height 10
type input "0913186669"
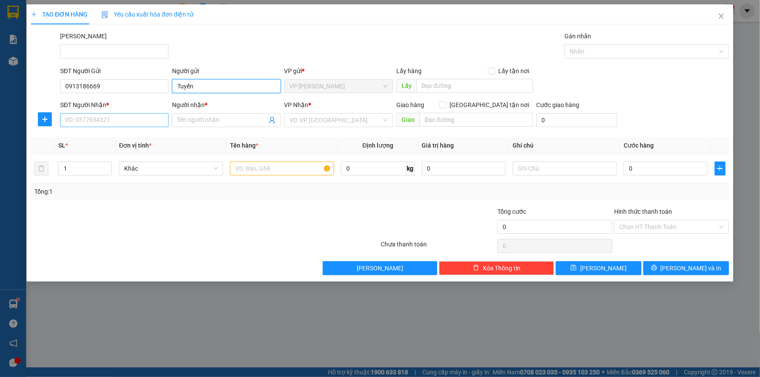
type input "Tuyến"
click at [127, 125] on input "SĐT Người Nhận *" at bounding box center [114, 120] width 109 height 14
click at [204, 118] on input "Người nhận *" at bounding box center [221, 120] width 89 height 10
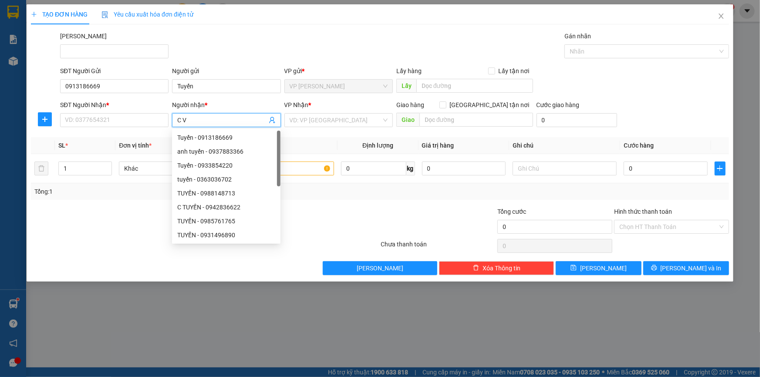
type input "C VÂ"
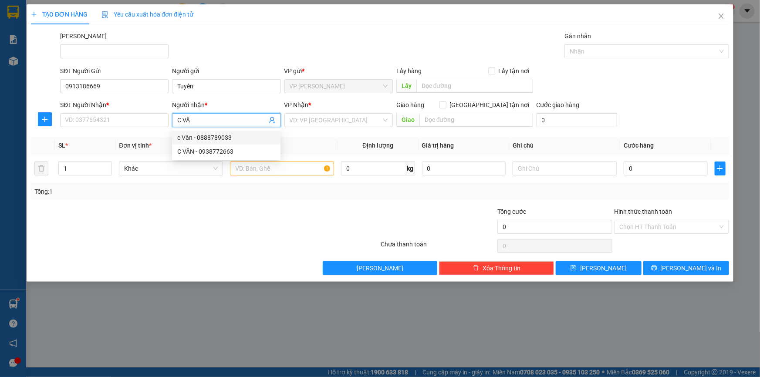
click at [228, 139] on div "c Vân - 0888789033" at bounding box center [226, 138] width 98 height 10
type input "0888789033"
type input "[PERSON_NAME]"
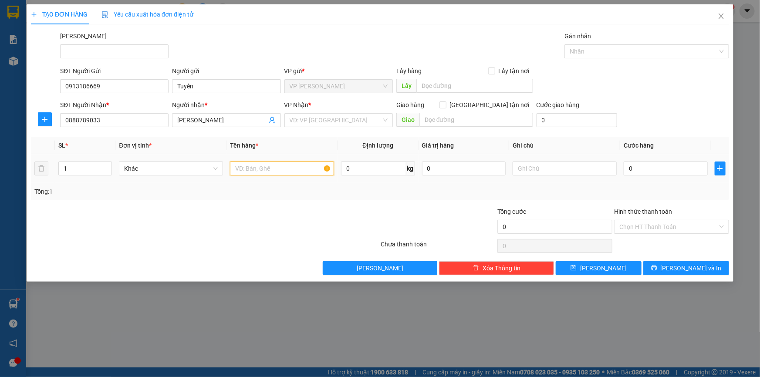
click at [264, 172] on input "text" at bounding box center [282, 169] width 104 height 14
type input "GIẤY TỜ"
click at [640, 170] on input "0" at bounding box center [666, 169] width 84 height 14
type input "2"
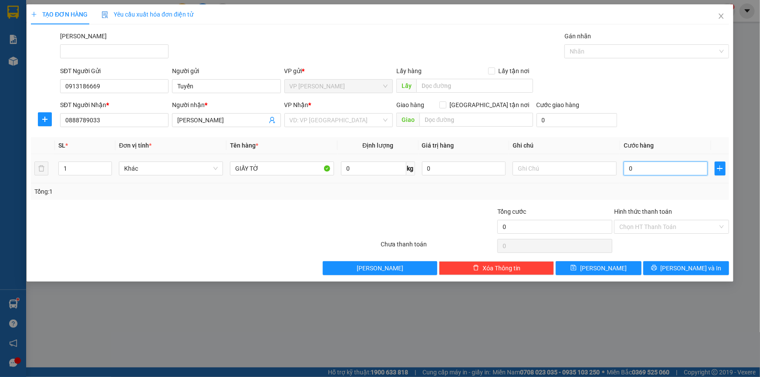
type input "2"
type input "20"
type input "20.000"
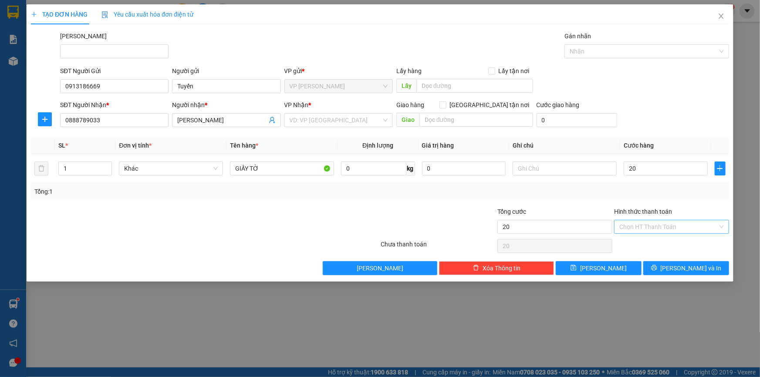
type input "20.000"
click at [679, 227] on input "Hình thức thanh toán" at bounding box center [669, 227] width 98 height 13
click at [664, 242] on div "Tại văn phòng" at bounding box center [672, 244] width 105 height 10
type input "0"
click at [669, 269] on button "[PERSON_NAME] và In" at bounding box center [687, 268] width 86 height 14
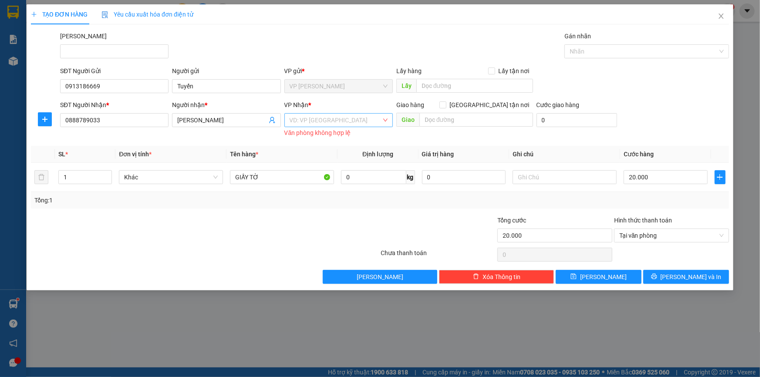
click at [381, 118] on input "search" at bounding box center [336, 120] width 92 height 13
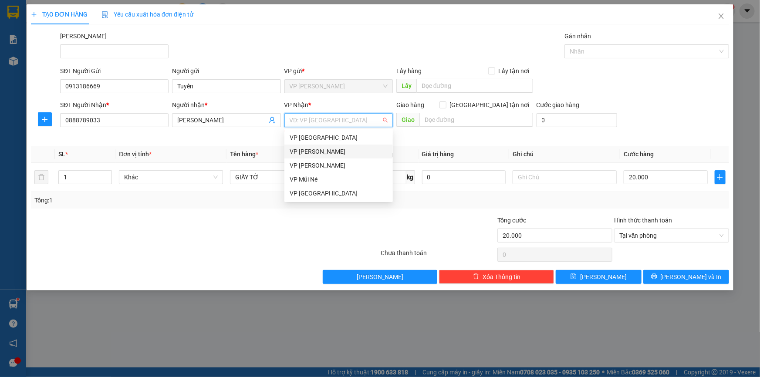
click at [349, 152] on div "VP [PERSON_NAME]" at bounding box center [339, 152] width 98 height 10
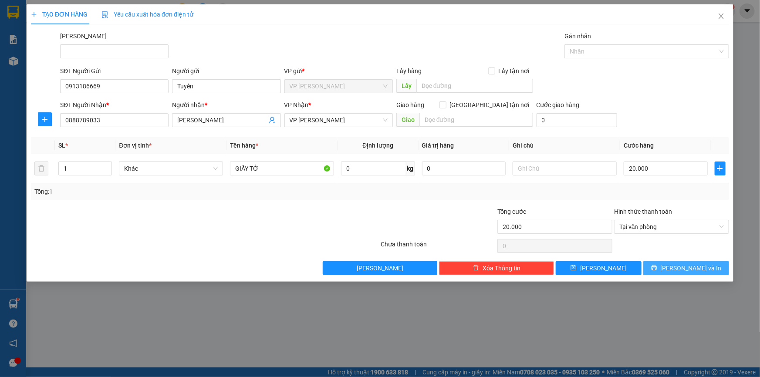
drag, startPoint x: 667, startPoint y: 270, endPoint x: 670, endPoint y: 265, distance: 5.7
click at [667, 270] on button "[PERSON_NAME] và In" at bounding box center [687, 268] width 86 height 14
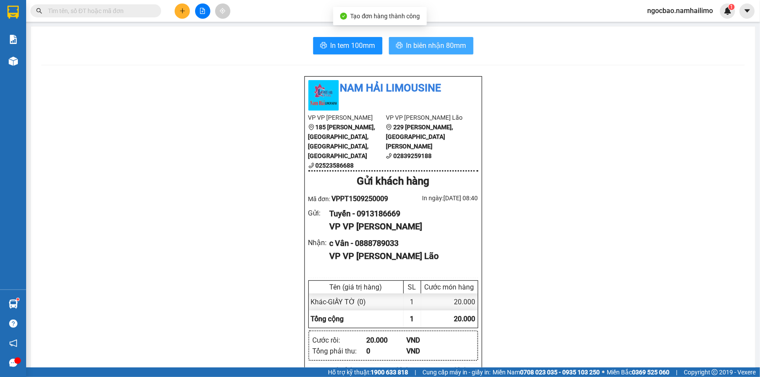
click at [429, 48] on span "In biên nhận 80mm" at bounding box center [437, 45] width 60 height 11
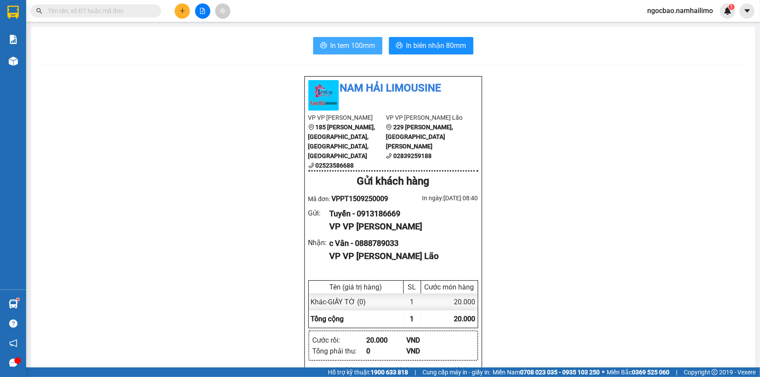
click at [361, 39] on button "In tem 100mm" at bounding box center [347, 45] width 69 height 17
